Goal: Information Seeking & Learning: Learn about a topic

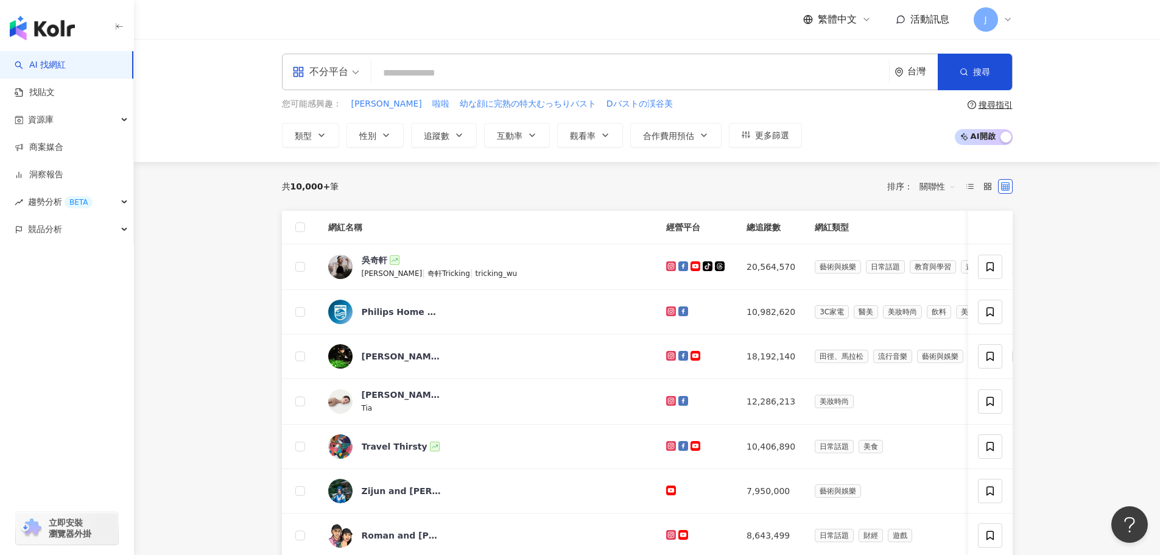
click at [915, 74] on div "台灣" at bounding box center [922, 71] width 30 height 10
click at [854, 244] on div "泰國" at bounding box center [870, 248] width 119 height 22
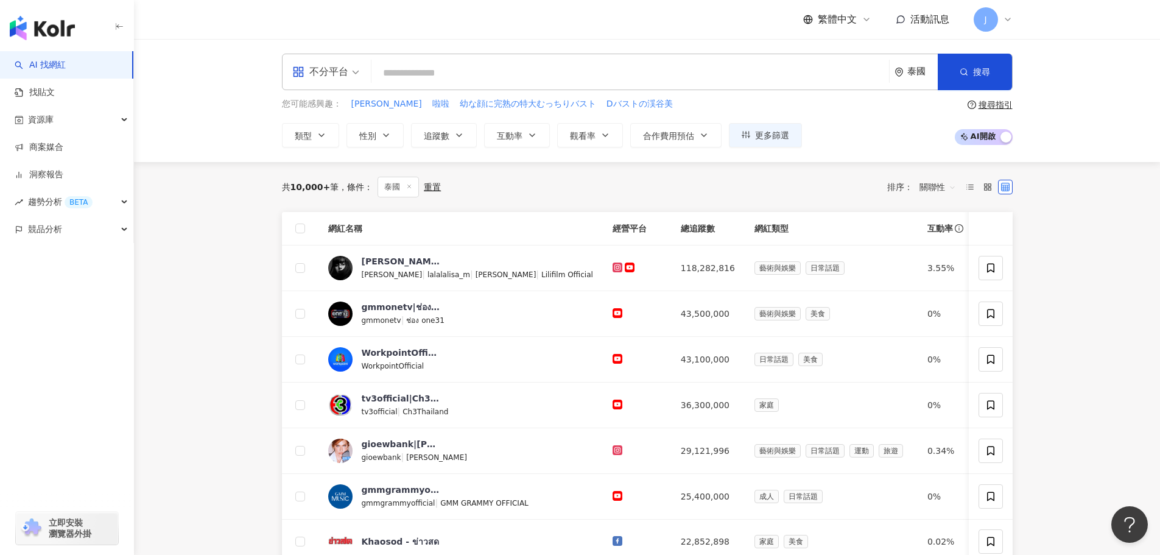
click at [914, 78] on div "泰國" at bounding box center [916, 71] width 43 height 35
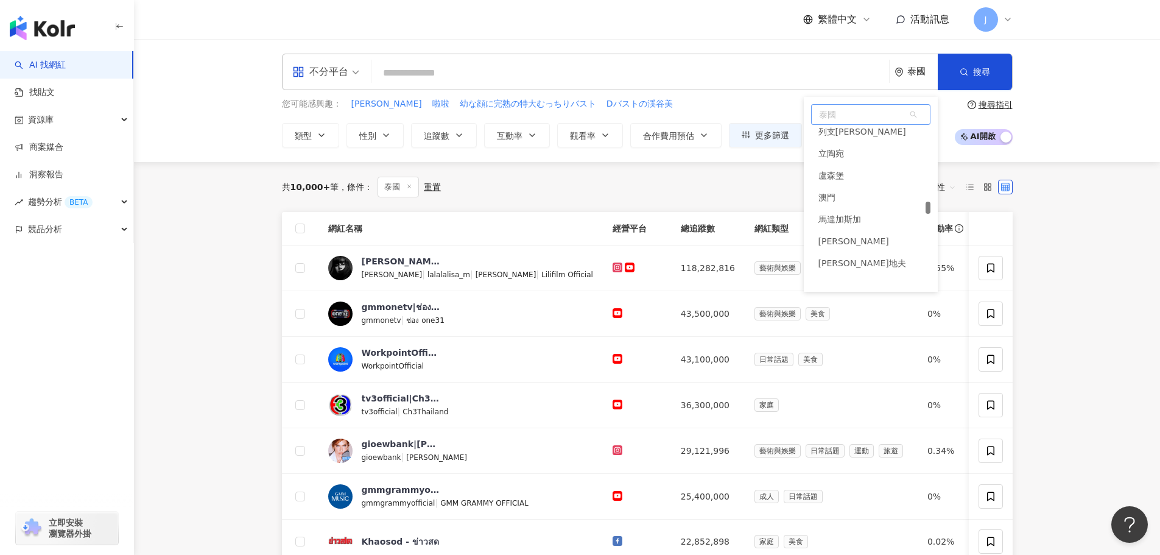
scroll to position [2976, 0]
click at [858, 196] on div "澳門" at bounding box center [870, 196] width 119 height 22
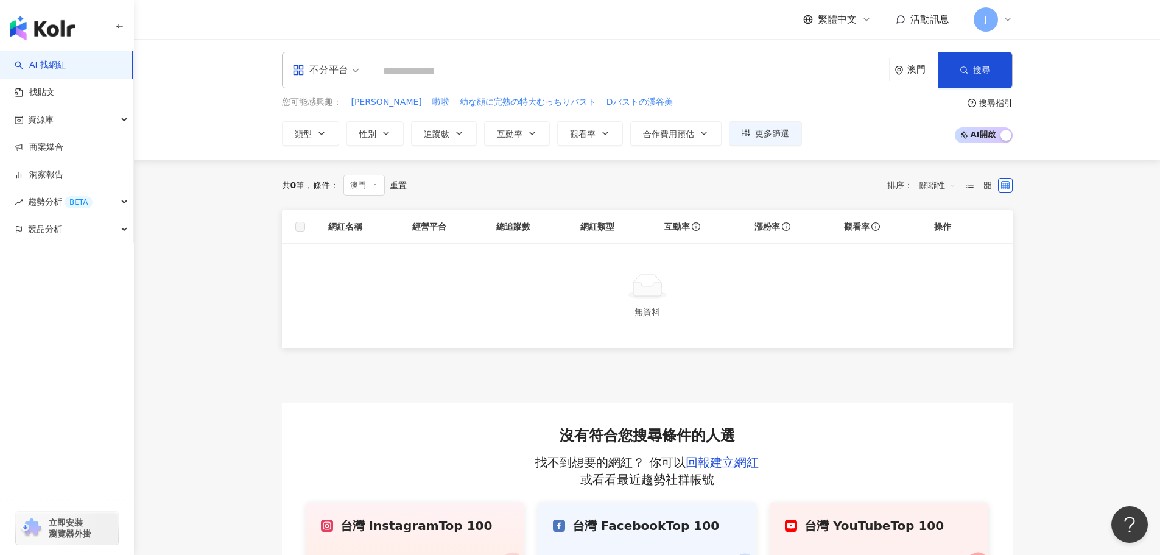
scroll to position [1, 0]
click at [915, 72] on div "澳門" at bounding box center [922, 70] width 30 height 10
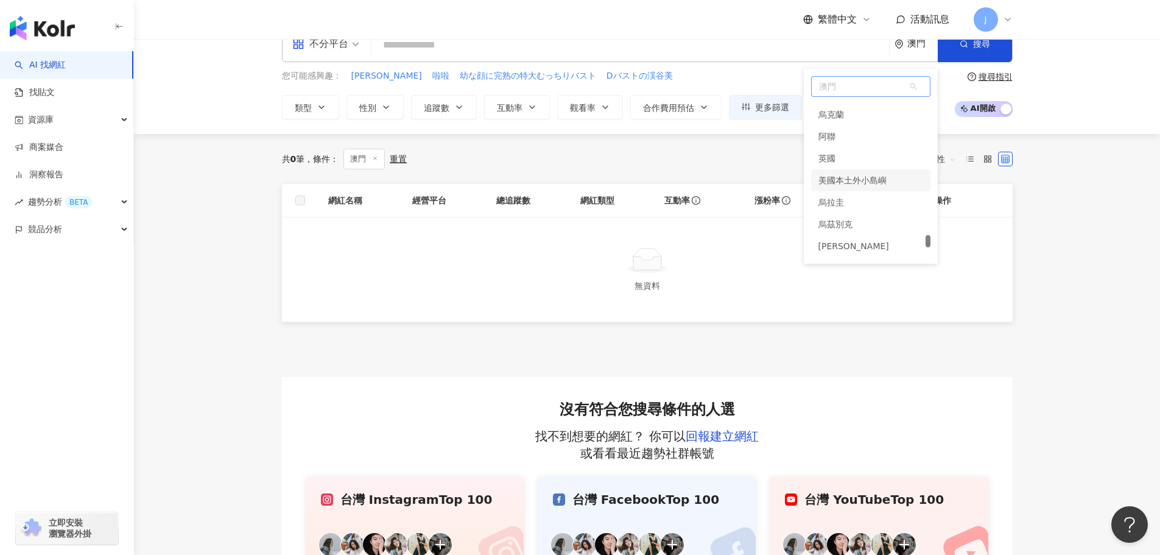
scroll to position [5475, 0]
click at [865, 161] on div "英國" at bounding box center [870, 158] width 119 height 22
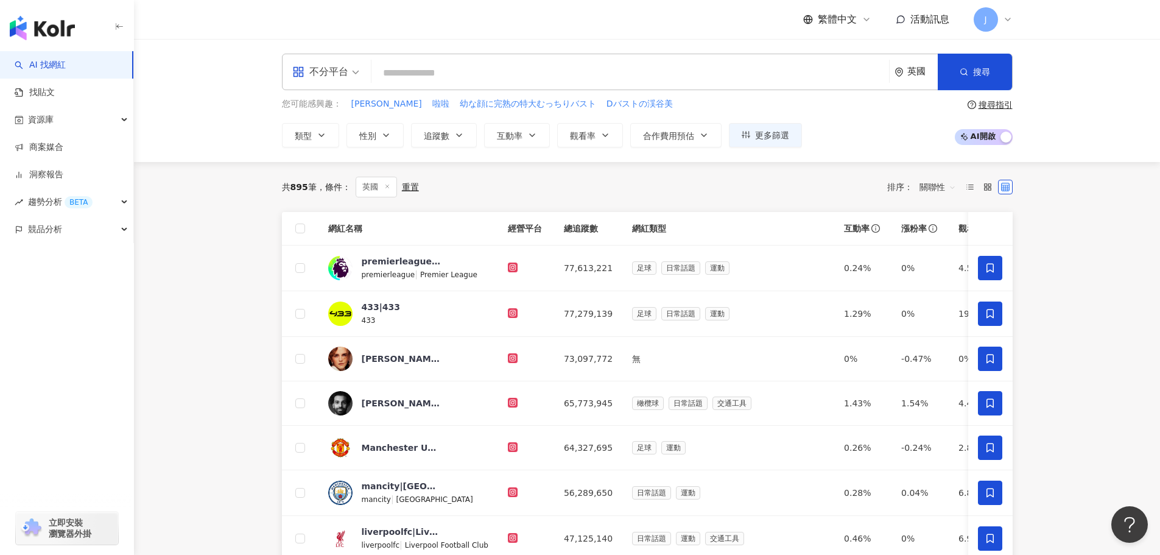
click at [918, 74] on div "英國" at bounding box center [922, 71] width 30 height 10
click at [861, 212] on div "瑞士" at bounding box center [870, 213] width 119 height 22
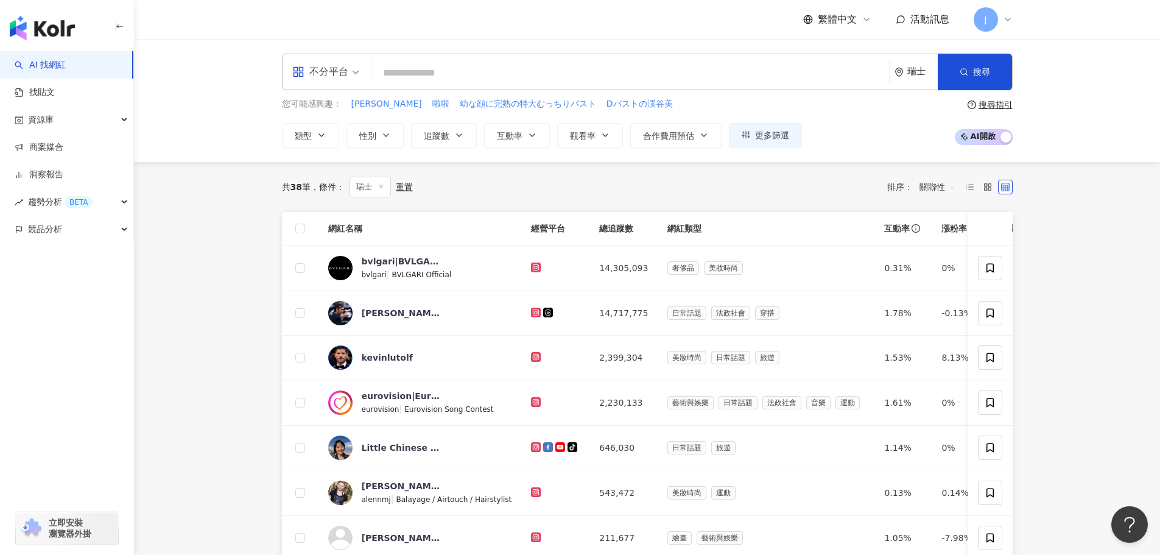
click at [908, 79] on div "瑞士" at bounding box center [916, 71] width 43 height 35
click at [846, 242] on div "瑞典" at bounding box center [870, 247] width 119 height 22
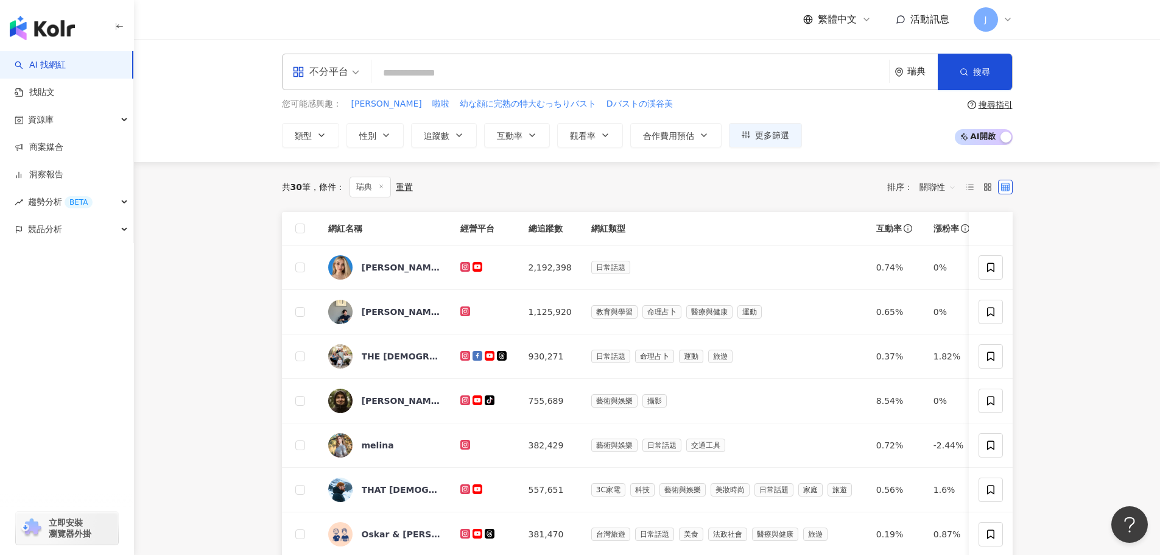
click at [921, 74] on div "瑞典" at bounding box center [922, 71] width 30 height 10
click at [853, 150] on div "馬來西亞" at bounding box center [870, 150] width 119 height 22
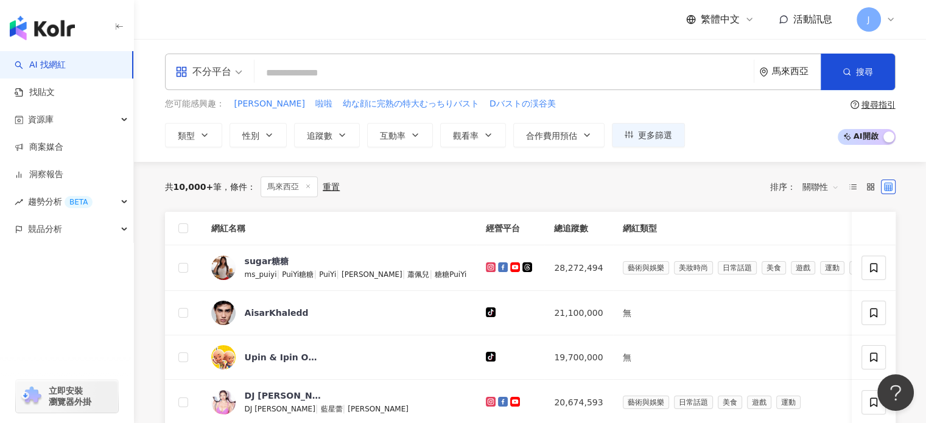
click at [783, 75] on div "馬來西亞" at bounding box center [796, 71] width 49 height 10
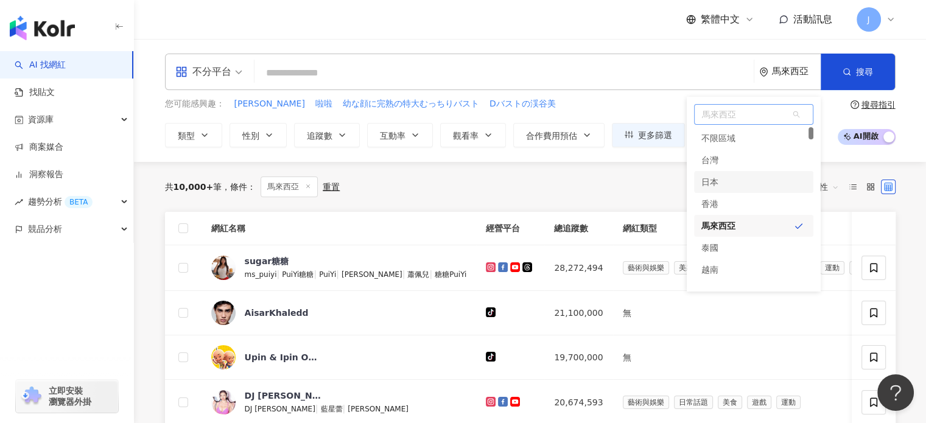
click at [733, 184] on div "日本" at bounding box center [753, 182] width 119 height 22
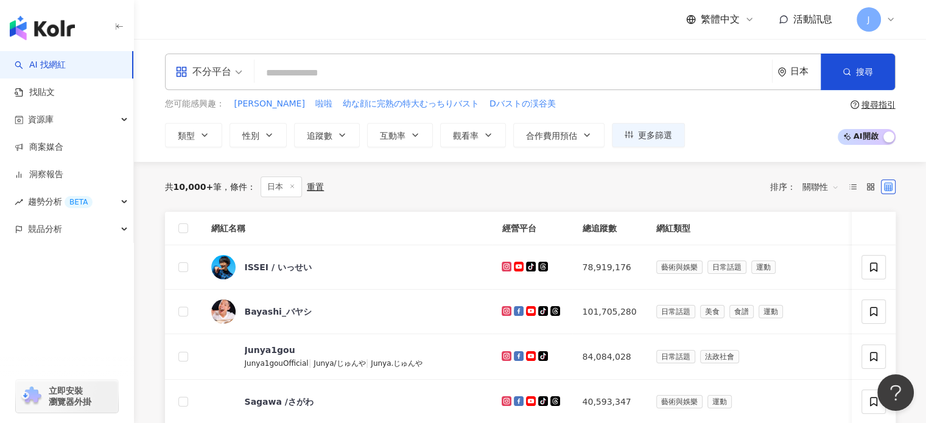
scroll to position [1, 0]
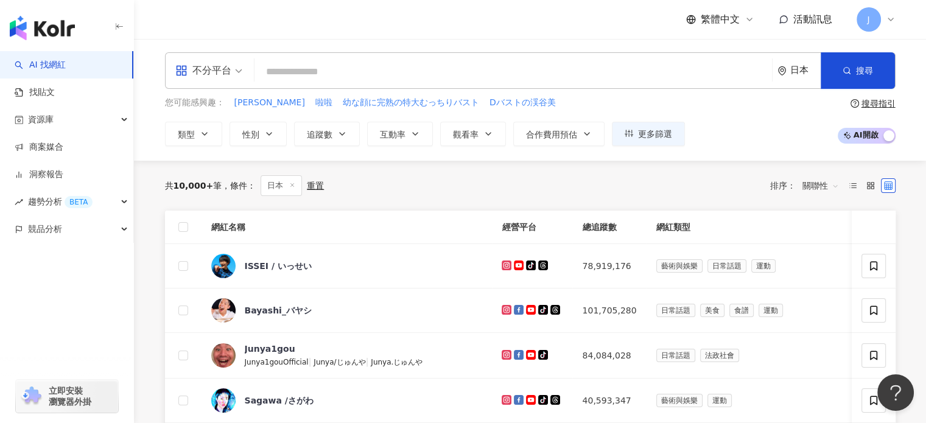
click at [795, 71] on div "日本" at bounding box center [806, 70] width 30 height 10
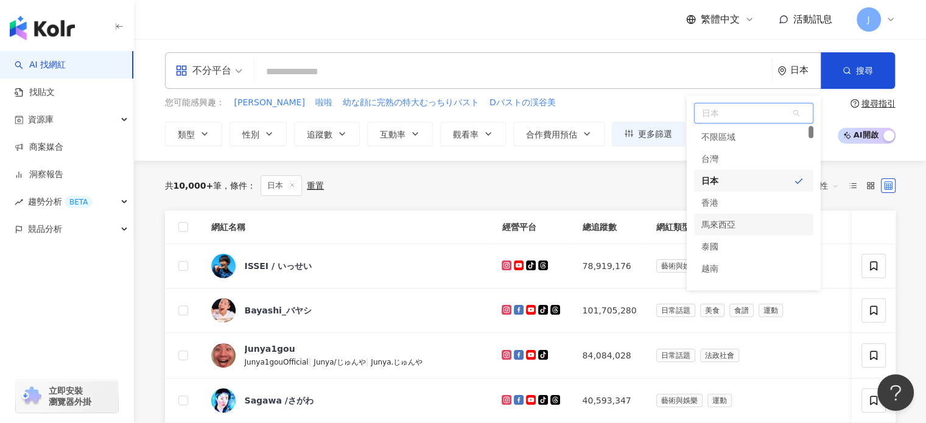
click at [748, 225] on div "馬來西亞" at bounding box center [753, 225] width 119 height 22
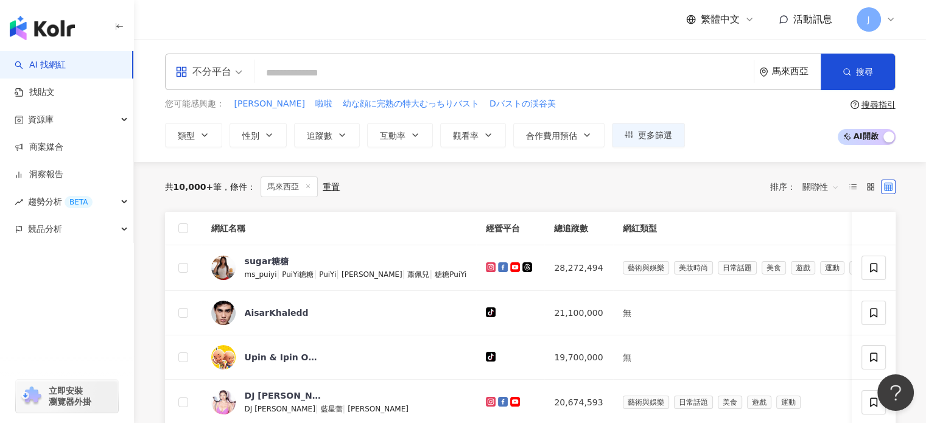
click at [790, 70] on div "馬來西亞" at bounding box center [796, 71] width 49 height 10
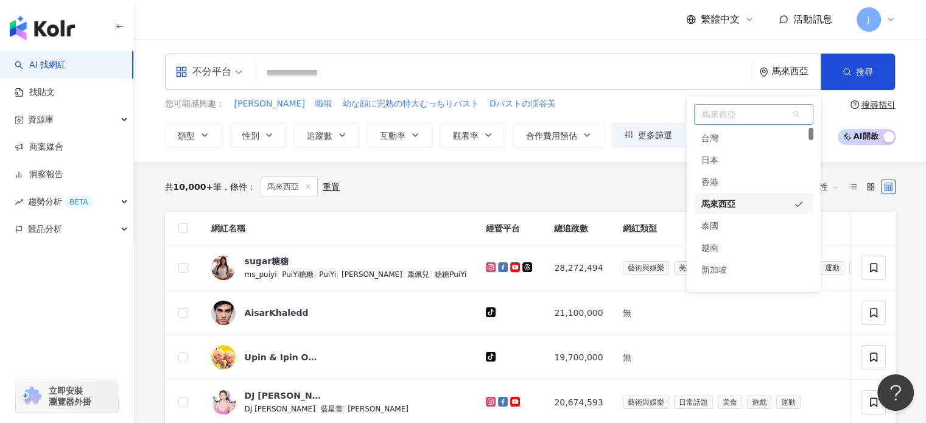
scroll to position [22, 0]
click at [727, 245] on div "越南" at bounding box center [753, 248] width 119 height 22
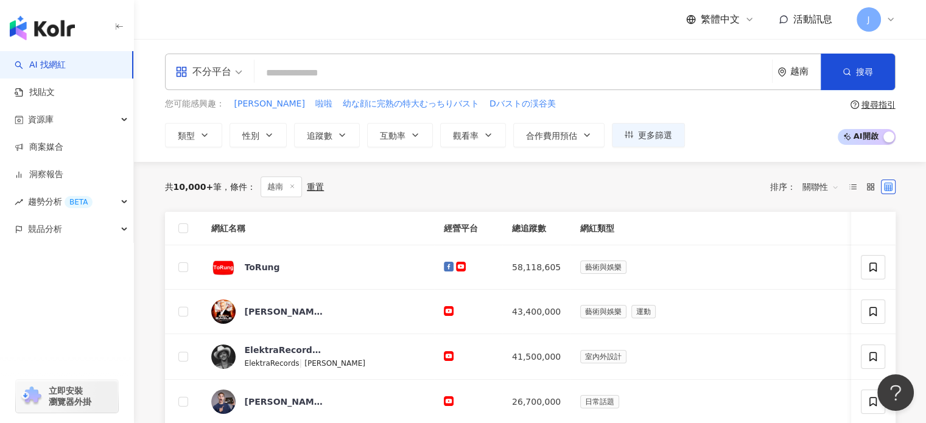
click at [797, 72] on div "越南" at bounding box center [806, 71] width 30 height 10
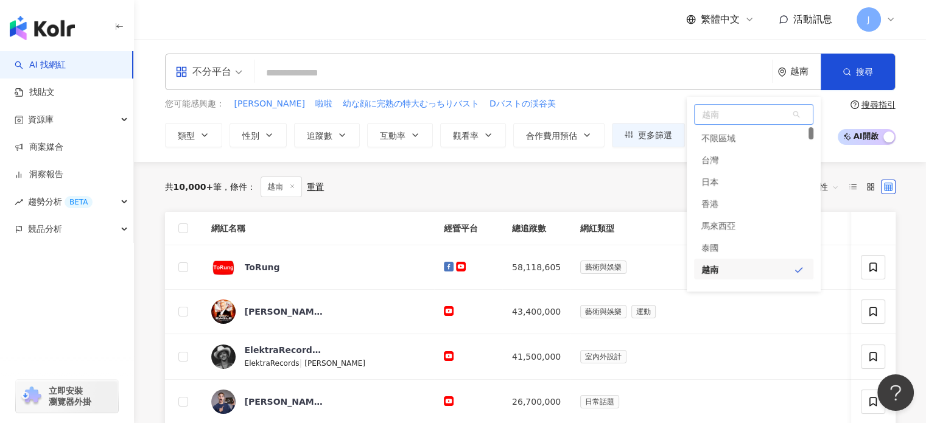
scroll to position [1, 0]
click at [738, 222] on div "馬來西亞" at bounding box center [753, 225] width 119 height 22
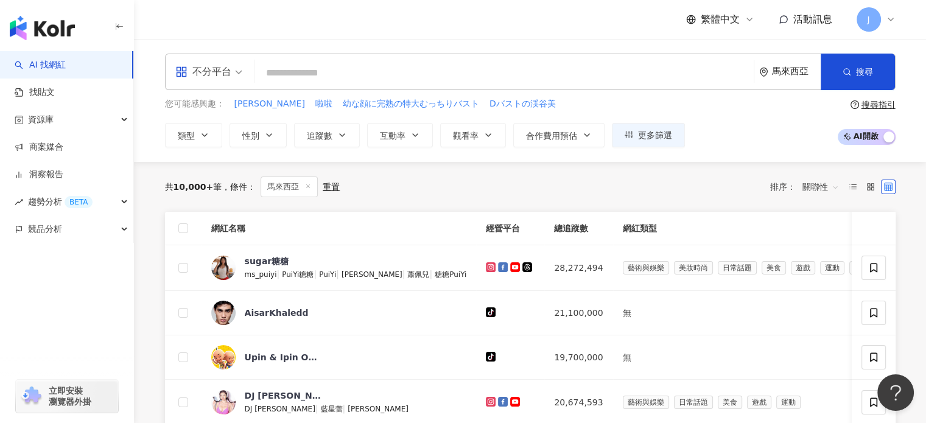
click at [796, 68] on div "馬來西亞" at bounding box center [796, 71] width 49 height 10
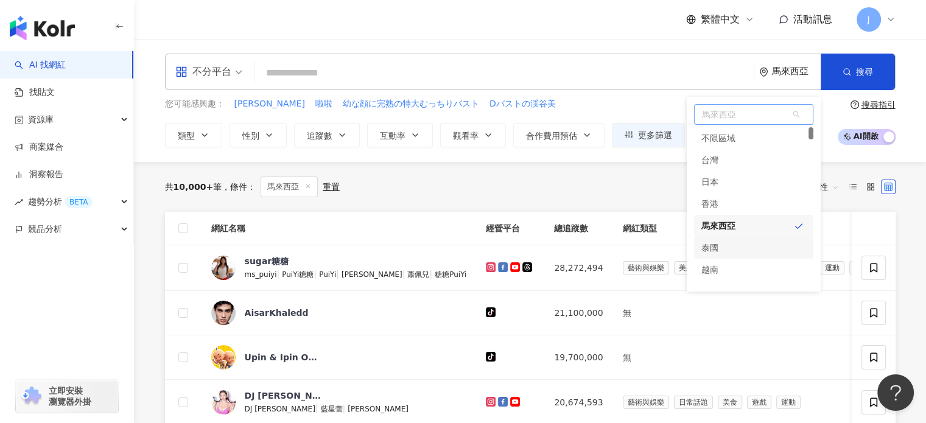
click at [714, 245] on div "泰國" at bounding box center [710, 248] width 17 height 22
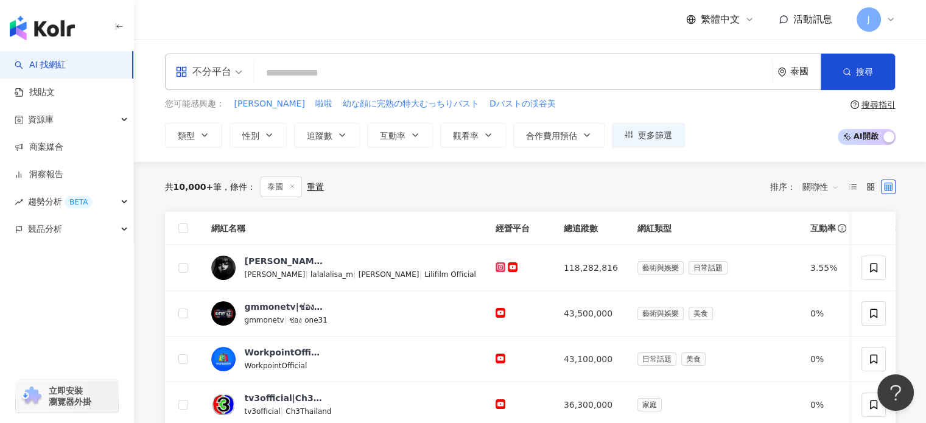
click at [793, 73] on div "泰國" at bounding box center [806, 71] width 30 height 10
click at [741, 214] on div "新加坡" at bounding box center [753, 216] width 119 height 22
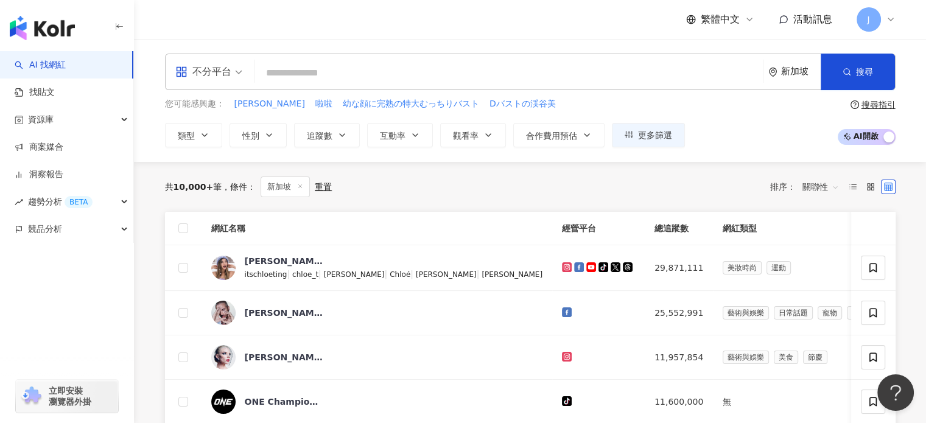
click at [808, 73] on div "新加坡" at bounding box center [801, 71] width 40 height 10
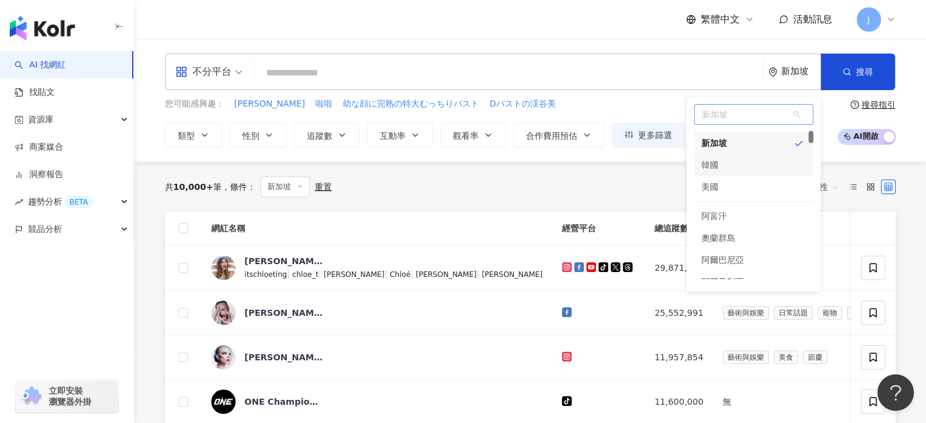
scroll to position [149, 0]
click at [715, 168] on div "韓國" at bounding box center [710, 164] width 17 height 22
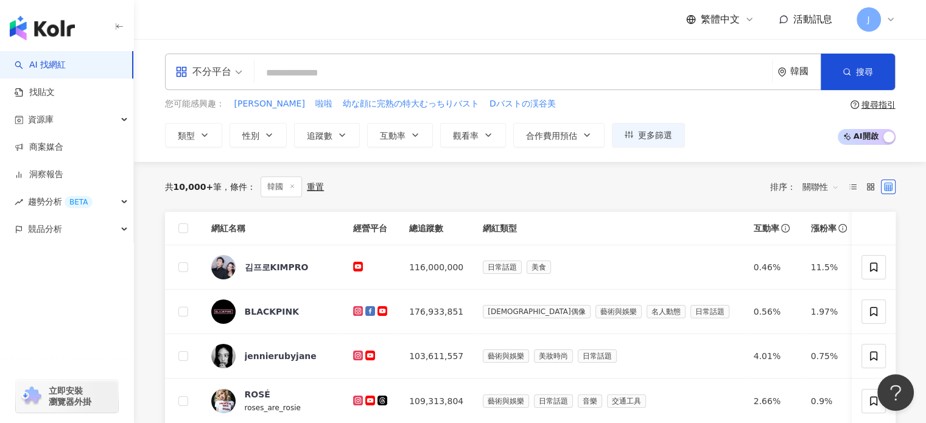
click at [788, 75] on div "韓國" at bounding box center [799, 71] width 43 height 35
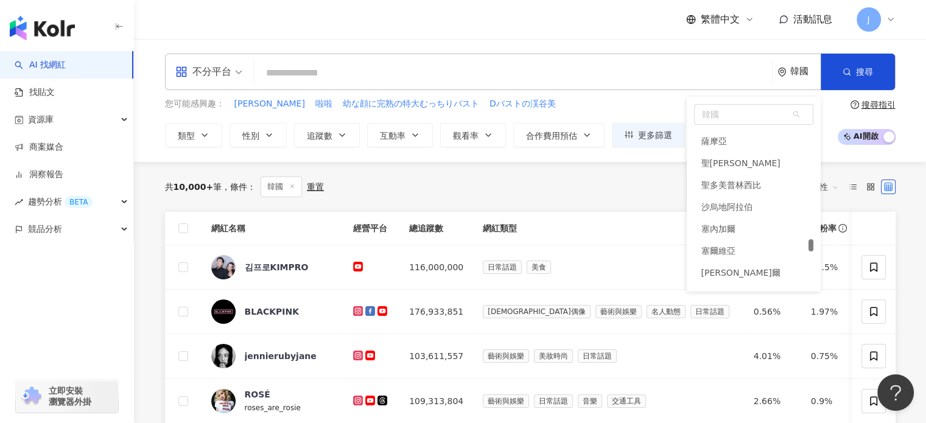
scroll to position [4345, 0]
click at [732, 113] on span "韓國" at bounding box center [754, 114] width 118 height 19
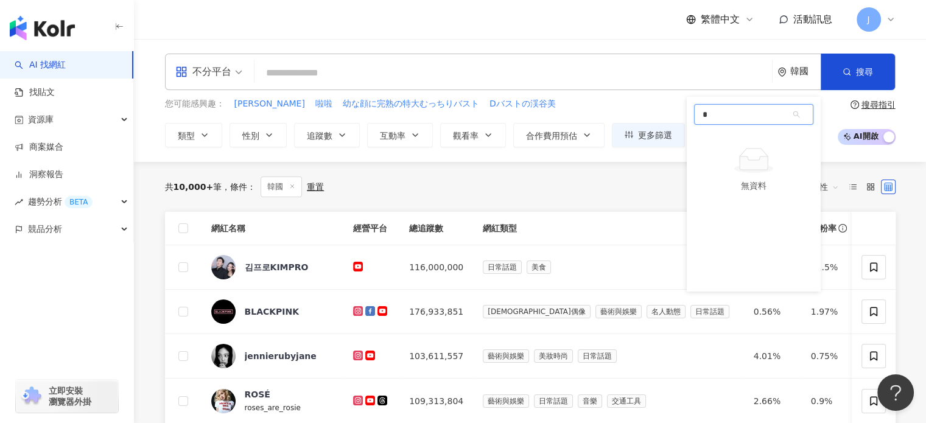
type input "*"
click at [730, 143] on div "菲律賓" at bounding box center [753, 146] width 119 height 22
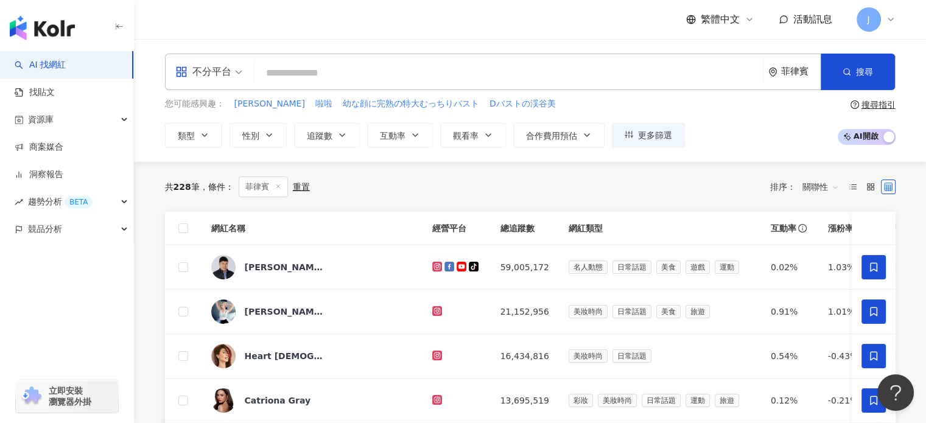
click at [803, 76] on div "菲律賓" at bounding box center [801, 71] width 40 height 10
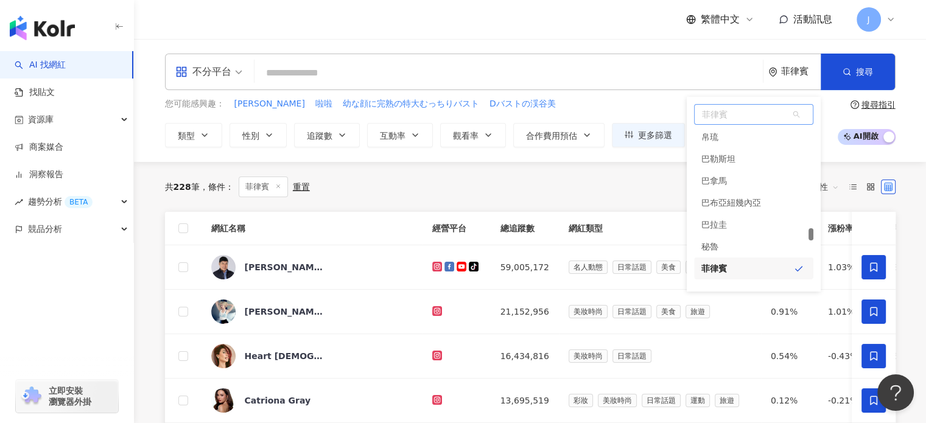
click at [761, 116] on span "菲律賓" at bounding box center [754, 114] width 118 height 19
type input "*"
click at [739, 189] on div "印度尼西亞" at bounding box center [723, 189] width 43 height 22
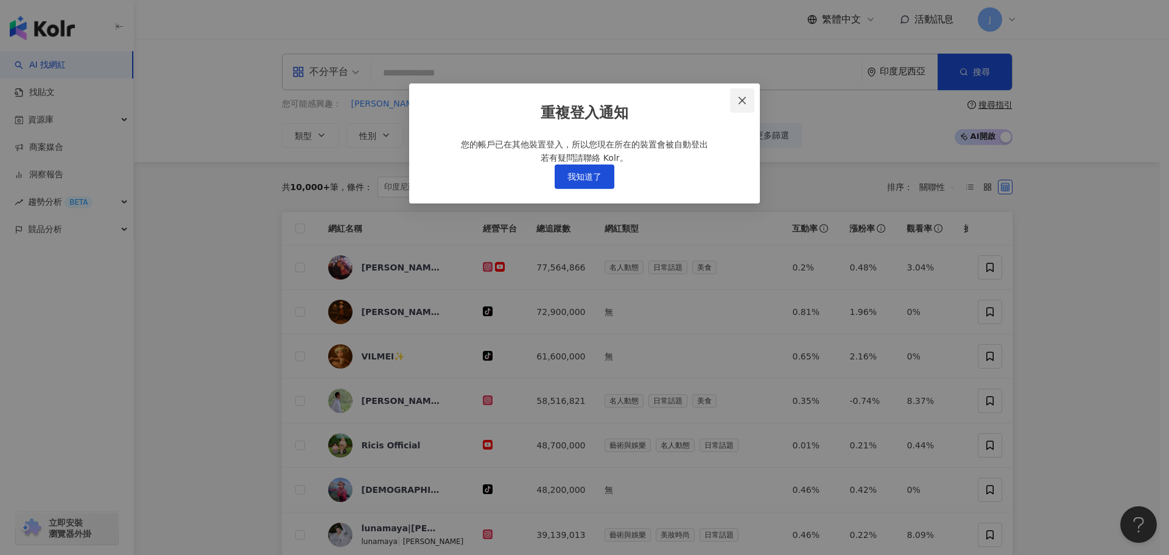
click at [742, 102] on icon "close" at bounding box center [742, 100] width 7 height 7
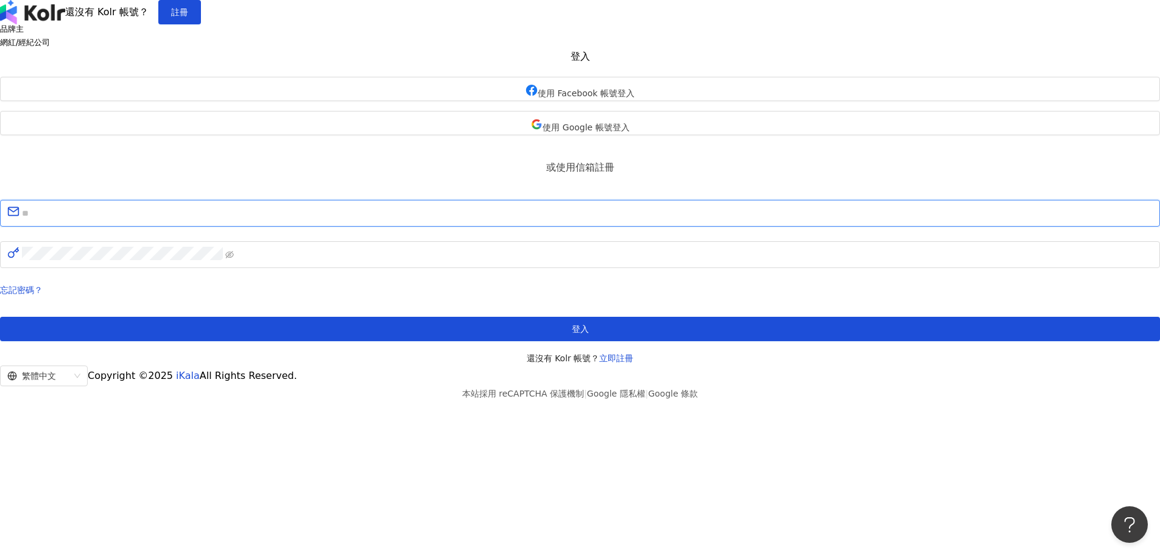
type input "**********"
